Goal: Information Seeking & Learning: Learn about a topic

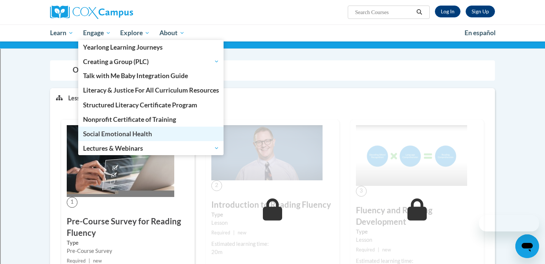
scroll to position [106, 0]
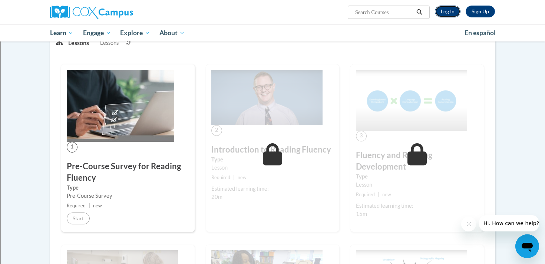
click at [451, 12] on link "Log In" at bounding box center [448, 12] width 26 height 12
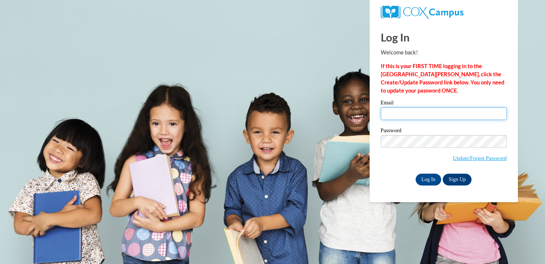
click at [416, 113] on input "Email" at bounding box center [444, 114] width 126 height 13
type input "gbellanti@shorewood.k12.wi.us"
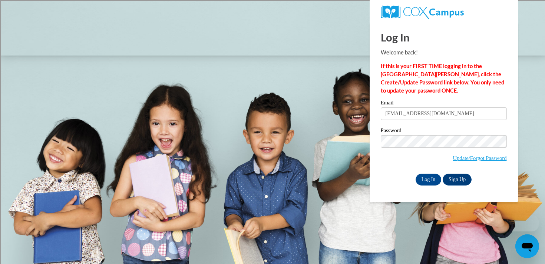
click at [437, 131] on label "Password" at bounding box center [444, 131] width 126 height 7
click at [431, 177] on input "Log In" at bounding box center [429, 180] width 26 height 12
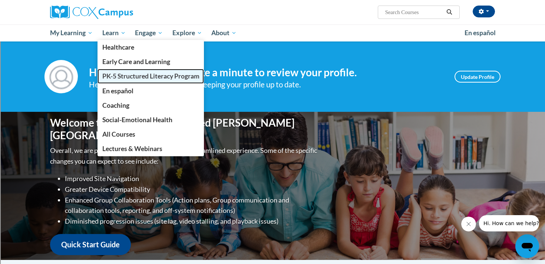
click at [120, 73] on span "PK-5 Structured Literacy Program" at bounding box center [150, 76] width 97 height 8
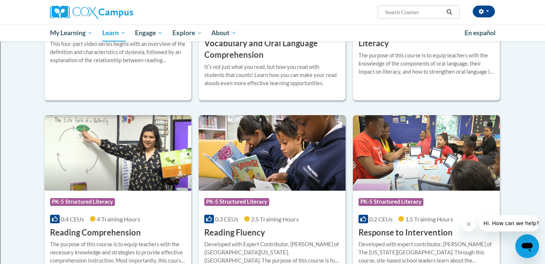
scroll to position [552, 0]
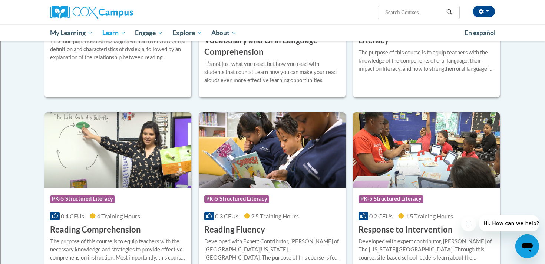
click at [278, 162] on img at bounding box center [272, 150] width 147 height 76
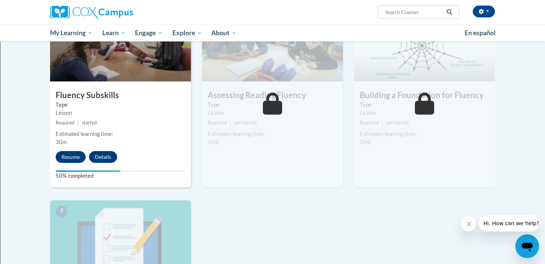
scroll to position [382, 0]
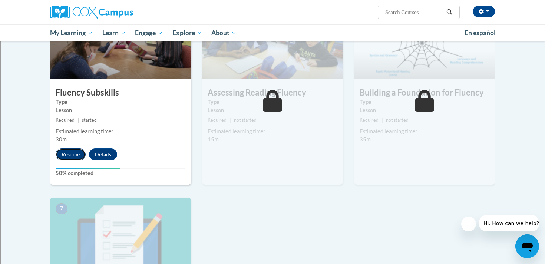
click at [79, 157] on button "Resume" at bounding box center [71, 155] width 30 height 12
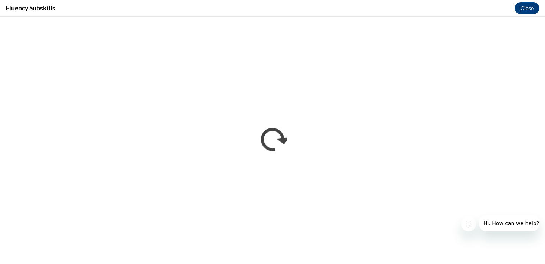
scroll to position [0, 0]
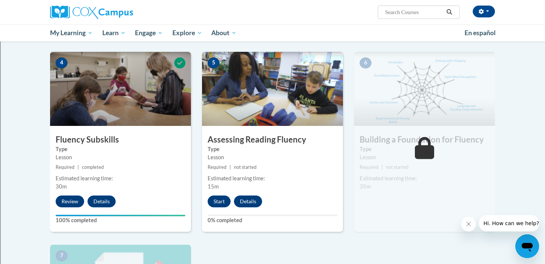
scroll to position [337, 0]
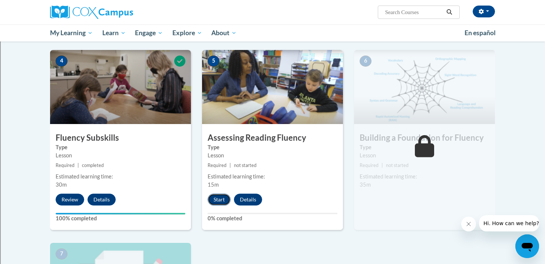
click at [218, 199] on button "Start" at bounding box center [219, 200] width 23 height 12
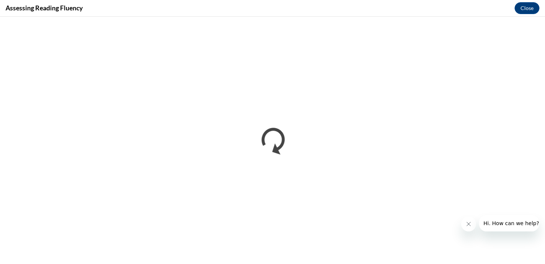
scroll to position [0, 0]
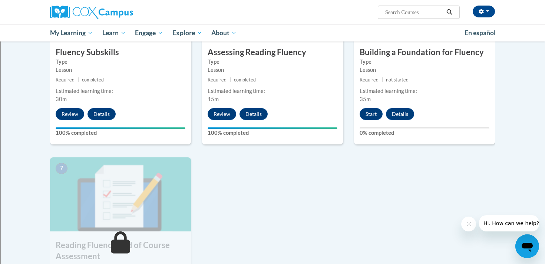
scroll to position [410, 0]
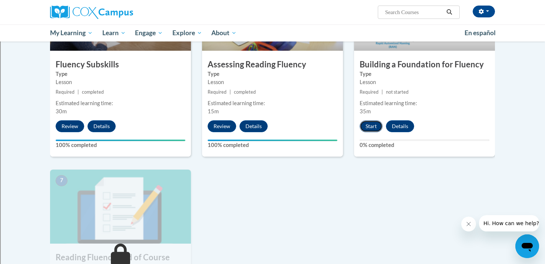
click at [373, 130] on button "Start" at bounding box center [371, 126] width 23 height 12
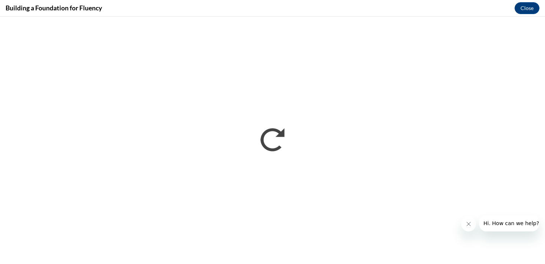
scroll to position [0, 0]
